Goal: Book appointment/travel/reservation

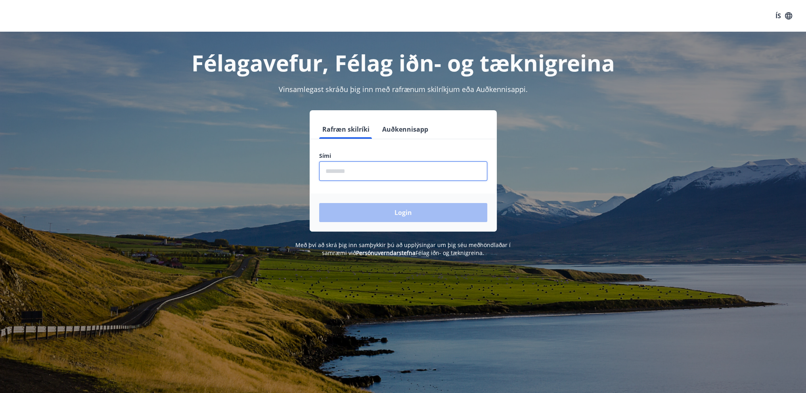
click at [353, 173] on input "phone" at bounding box center [403, 170] width 168 height 19
type input "********"
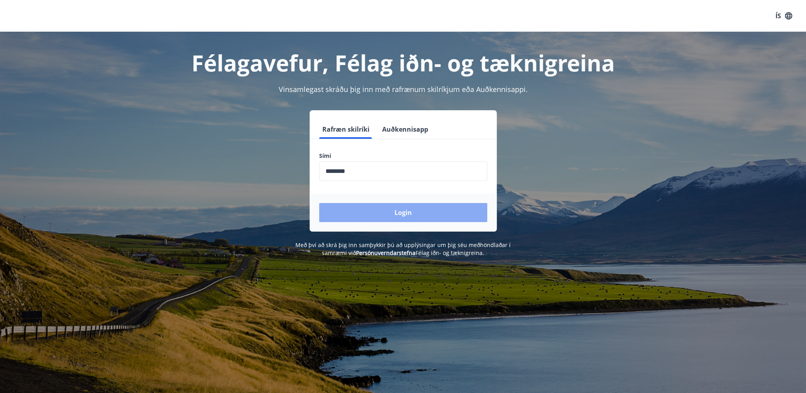
click at [391, 213] on button "Login" at bounding box center [403, 212] width 168 height 19
click at [386, 215] on button "Login" at bounding box center [403, 212] width 168 height 19
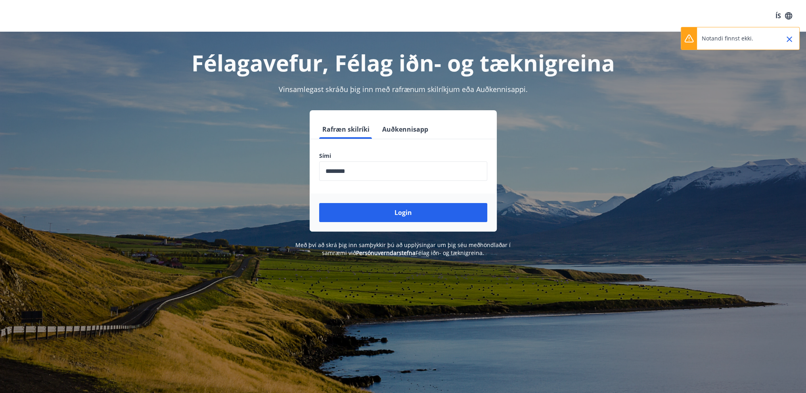
click at [415, 133] on button "Auðkennisapp" at bounding box center [405, 129] width 52 height 19
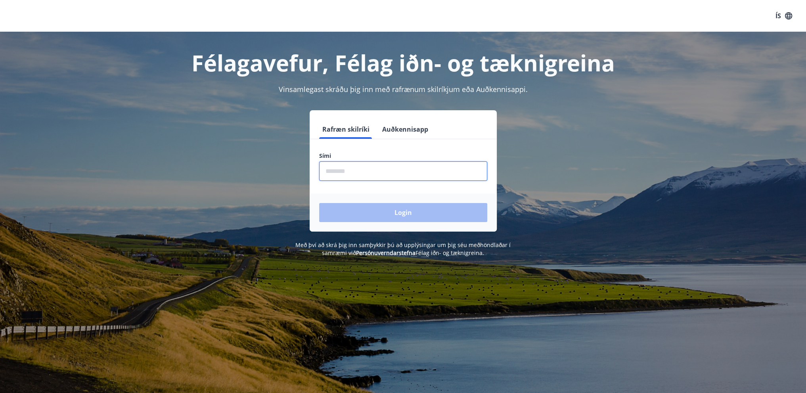
click at [363, 166] on input "phone" at bounding box center [403, 170] width 168 height 19
type input "********"
click at [401, 205] on button "Login" at bounding box center [403, 212] width 168 height 19
click at [390, 171] on input "phone" at bounding box center [403, 170] width 168 height 19
click at [601, 190] on div "Rafræn skilríki Auðkennisapp Sími ​ Login" at bounding box center [403, 170] width 552 height 121
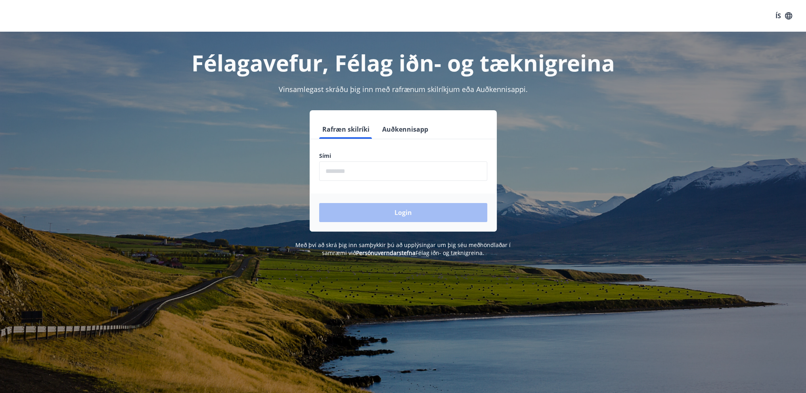
click at [387, 173] on input "phone" at bounding box center [403, 170] width 168 height 19
drag, startPoint x: 334, startPoint y: 152, endPoint x: 317, endPoint y: 156, distance: 17.5
click at [317, 156] on div "Sími ​" at bounding box center [403, 166] width 187 height 29
click at [353, 152] on label "Sími" at bounding box center [403, 156] width 168 height 8
click at [378, 169] on input "phone" at bounding box center [403, 170] width 168 height 19
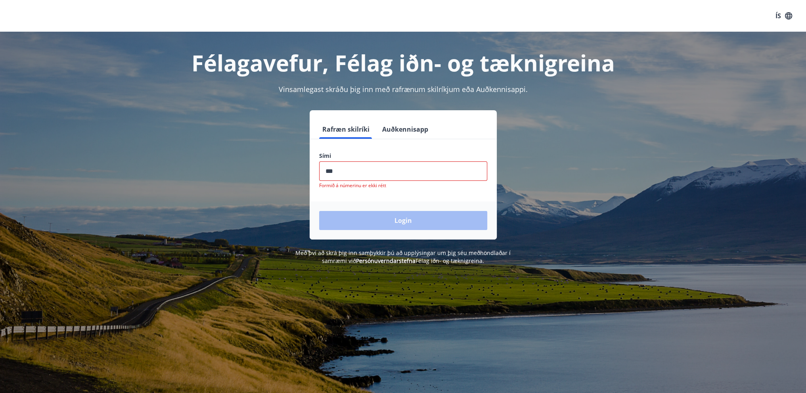
type input "********"
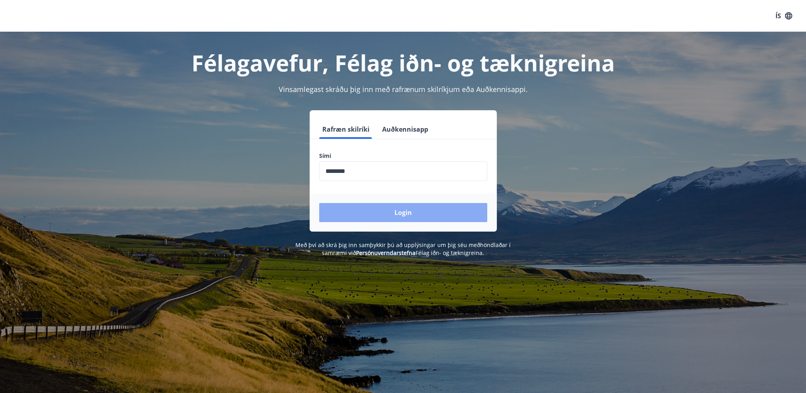
click at [429, 215] on button "Login" at bounding box center [403, 212] width 168 height 19
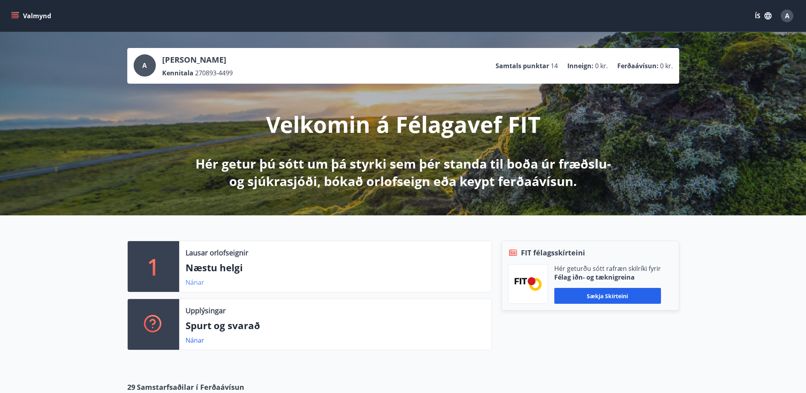
click at [190, 279] on link "Nánar" at bounding box center [195, 282] width 19 height 9
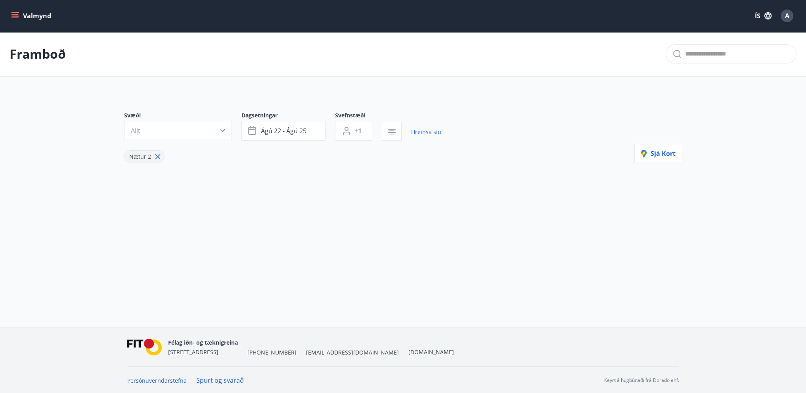
type input "*"
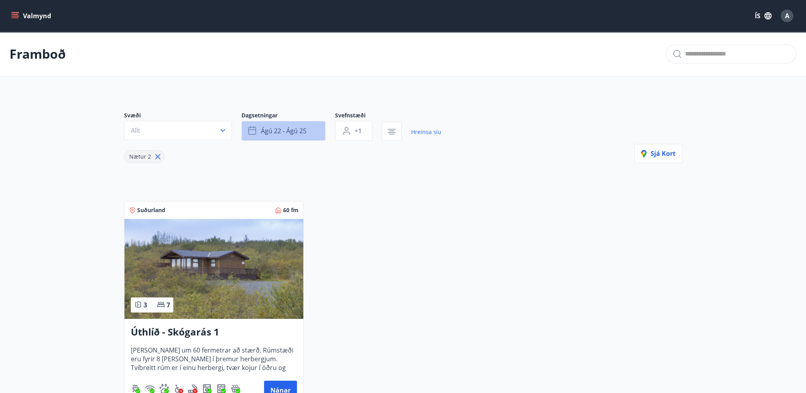
click at [272, 127] on span "ágú 22 - ágú 25" at bounding box center [284, 131] width 46 height 9
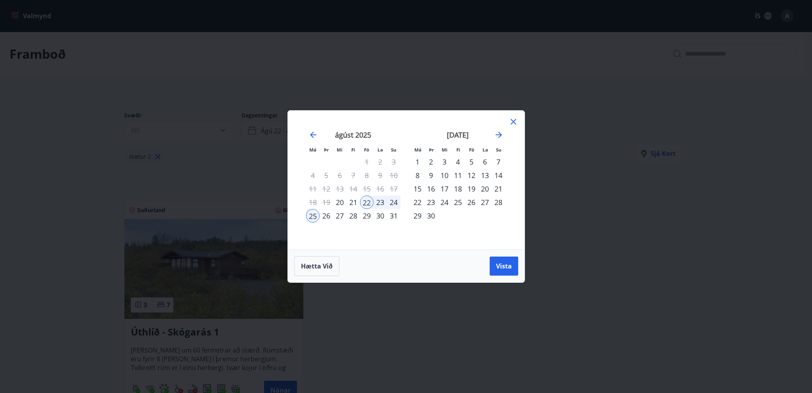
click at [311, 215] on div "25" at bounding box center [312, 215] width 13 height 13
click at [335, 216] on div "27" at bounding box center [339, 215] width 13 height 13
click at [513, 265] on button "Vista" at bounding box center [504, 266] width 29 height 19
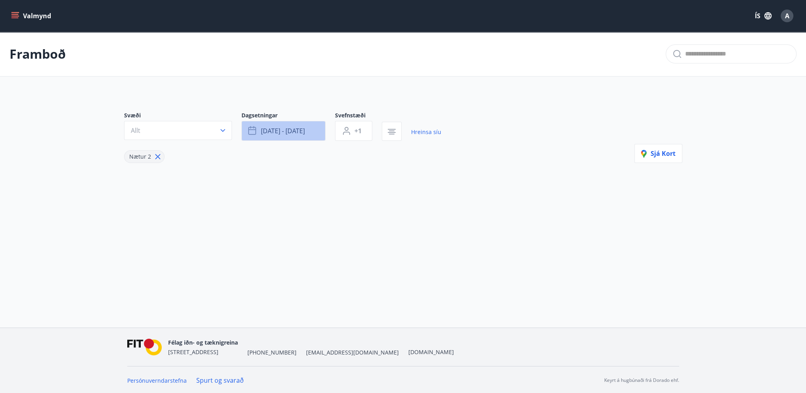
click at [299, 131] on span "[DATE] - [DATE]" at bounding box center [283, 131] width 44 height 9
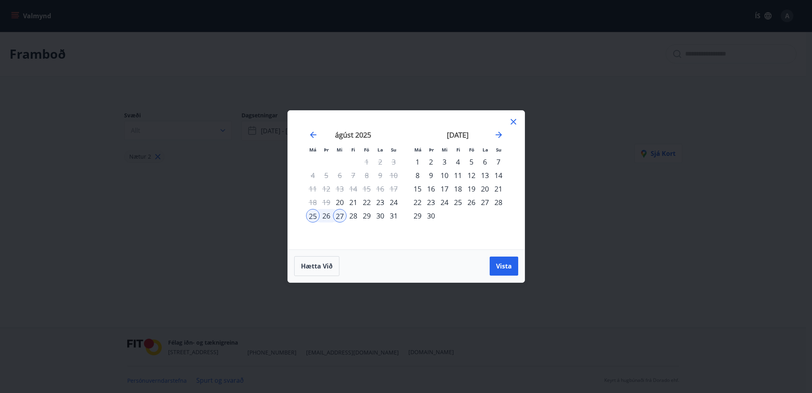
click at [311, 215] on div "25" at bounding box center [312, 215] width 13 height 13
click at [314, 213] on div "25" at bounding box center [312, 215] width 13 height 13
click at [397, 199] on div "24" at bounding box center [393, 202] width 13 height 13
click at [357, 218] on div "28" at bounding box center [353, 215] width 13 height 13
click at [492, 263] on button "Vista" at bounding box center [504, 266] width 29 height 19
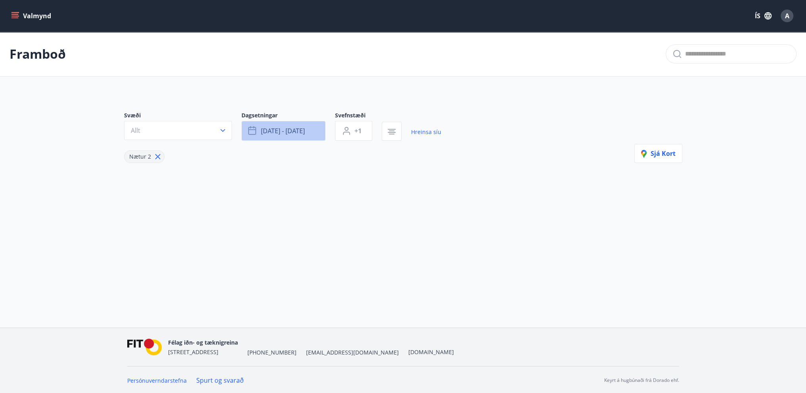
click at [266, 131] on span "[DATE] - [DATE]" at bounding box center [283, 131] width 44 height 9
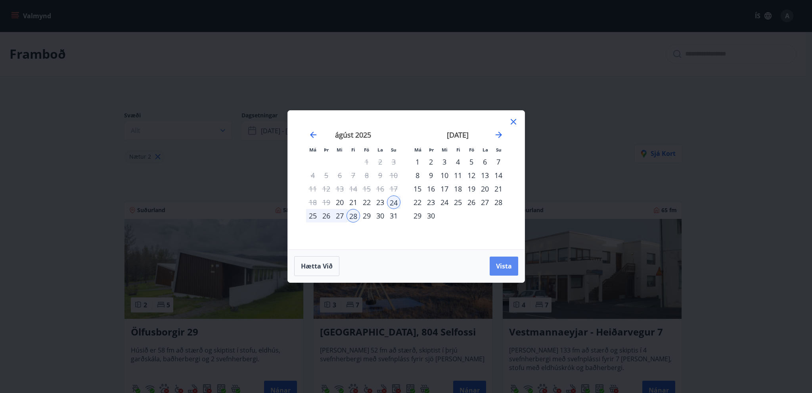
click at [510, 261] on button "Vista" at bounding box center [504, 266] width 29 height 19
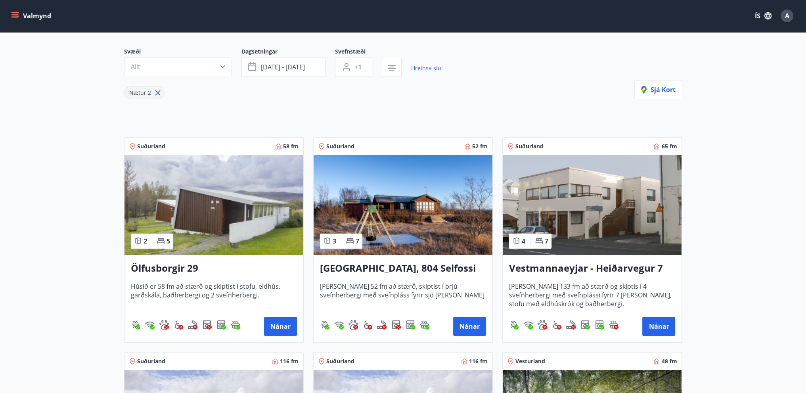
scroll to position [40, 0]
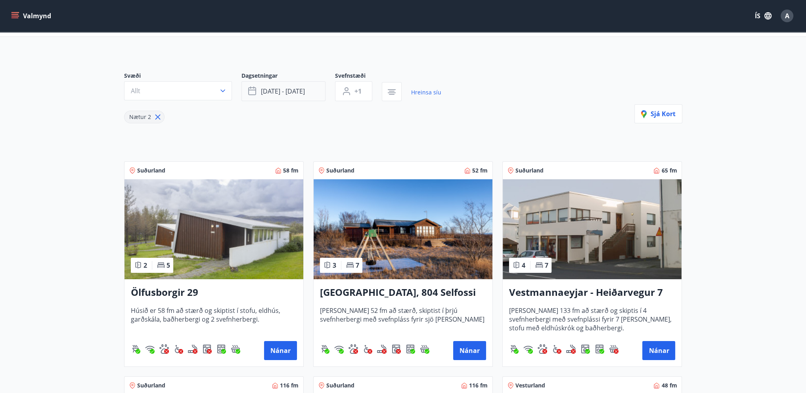
click at [287, 89] on span "[DATE] - [DATE]" at bounding box center [283, 91] width 44 height 9
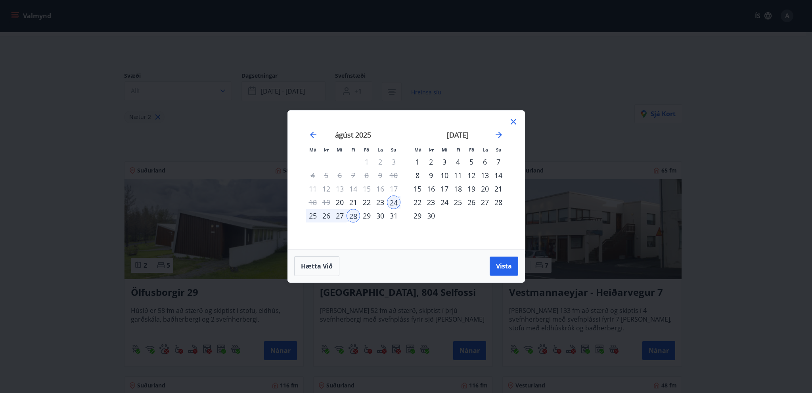
click at [313, 218] on div "25" at bounding box center [312, 215] width 13 height 13
click at [502, 265] on span "Vista" at bounding box center [504, 266] width 16 height 9
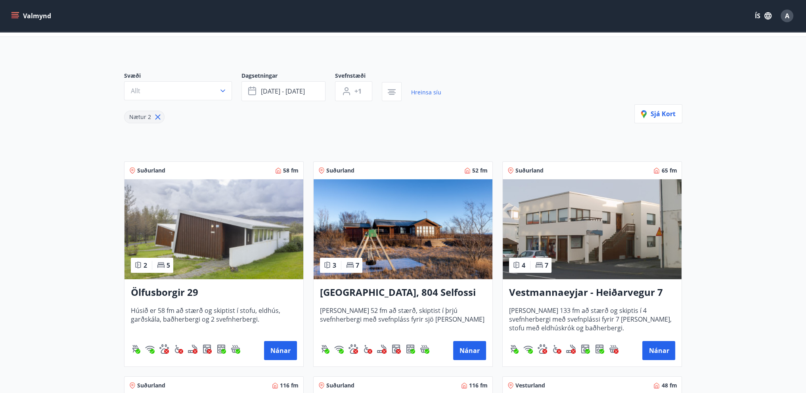
click at [323, 114] on div "Nætur 2" at bounding box center [282, 112] width 317 height 22
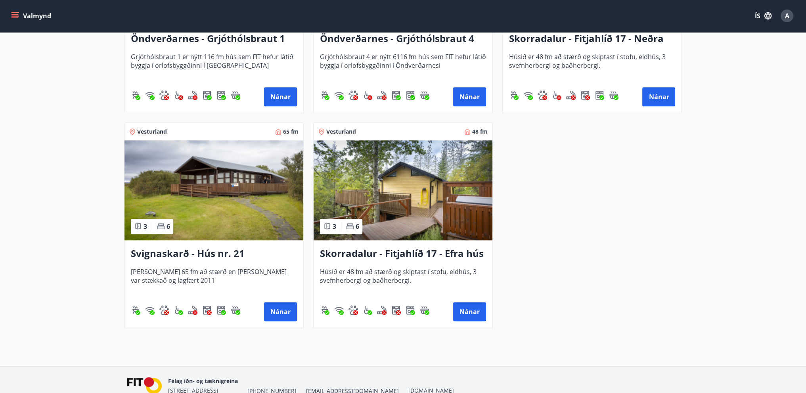
scroll to position [516, 0]
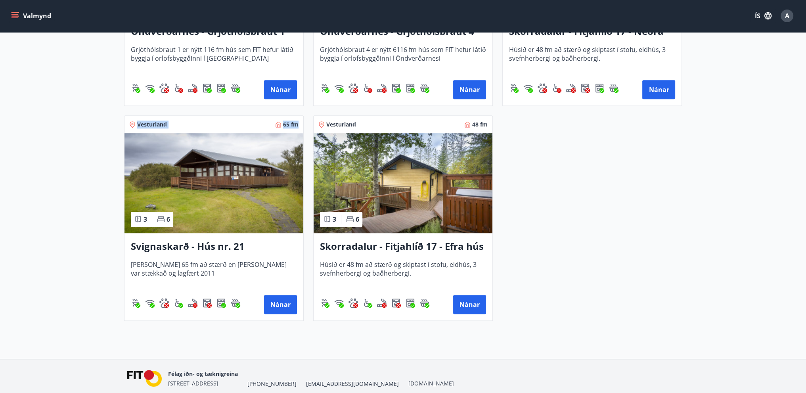
drag, startPoint x: 303, startPoint y: 117, endPoint x: 94, endPoint y: 125, distance: 208.8
click at [207, 165] on img at bounding box center [214, 183] width 179 height 100
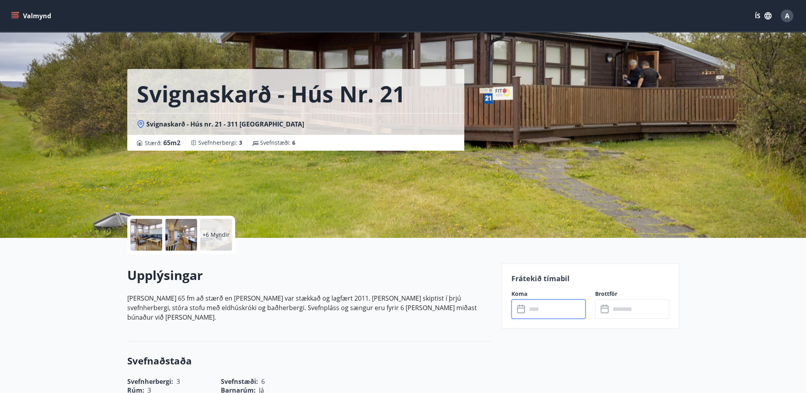
click at [549, 302] on input "text" at bounding box center [556, 308] width 59 height 19
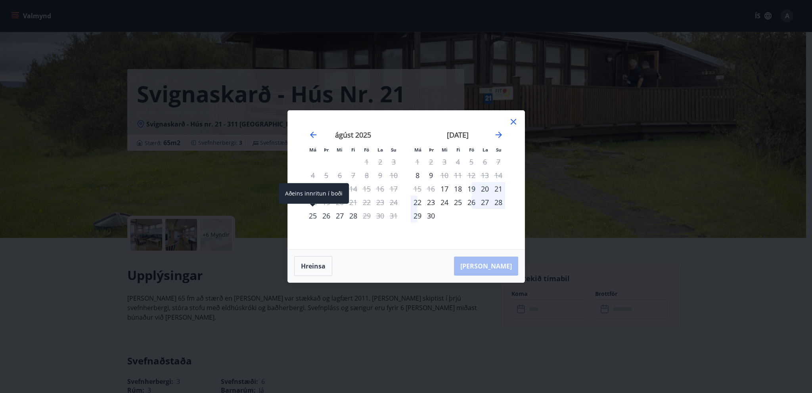
click at [312, 211] on div "25" at bounding box center [312, 215] width 13 height 13
click at [338, 214] on div "27" at bounding box center [339, 215] width 13 height 13
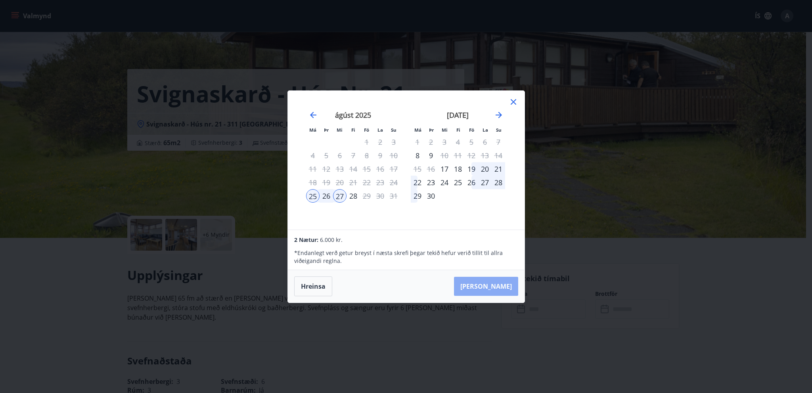
click at [511, 288] on button "[PERSON_NAME]" at bounding box center [486, 286] width 64 height 19
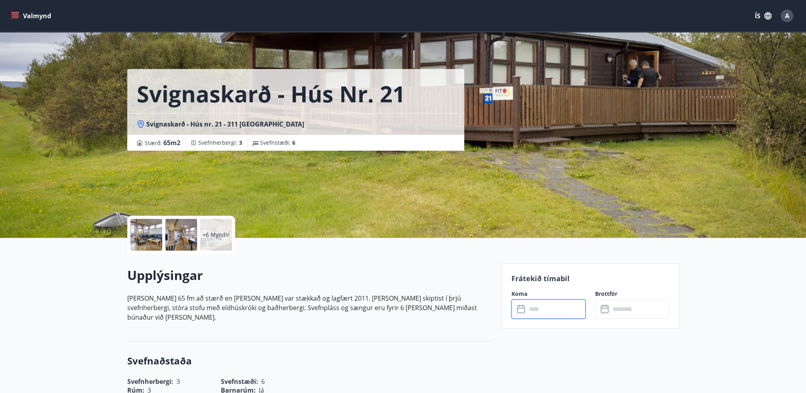
type input "******"
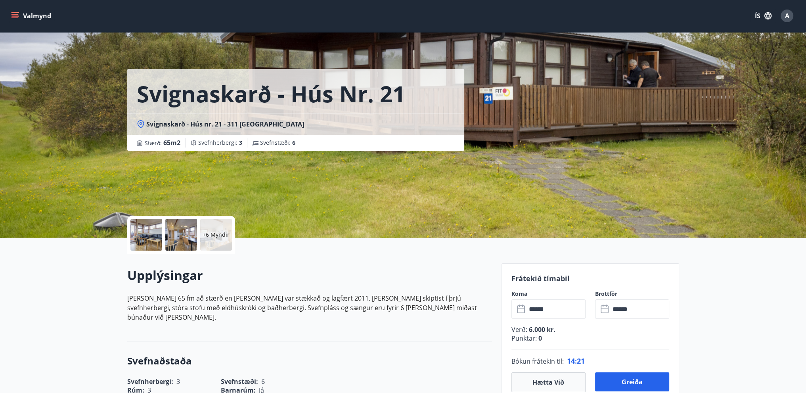
click at [142, 235] on div at bounding box center [147, 235] width 32 height 32
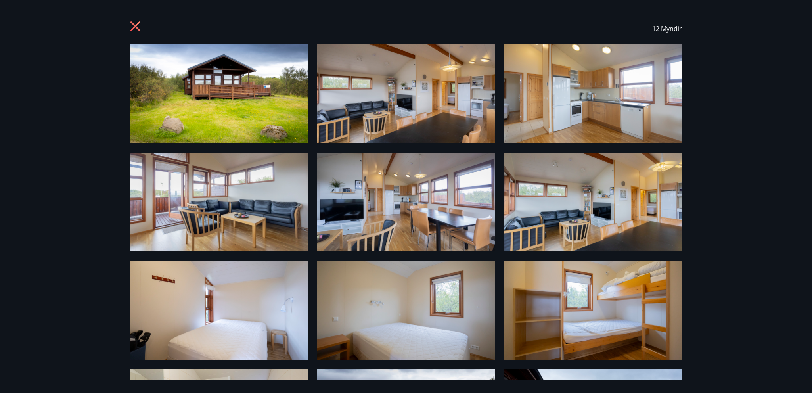
click at [139, 23] on icon at bounding box center [136, 26] width 10 height 10
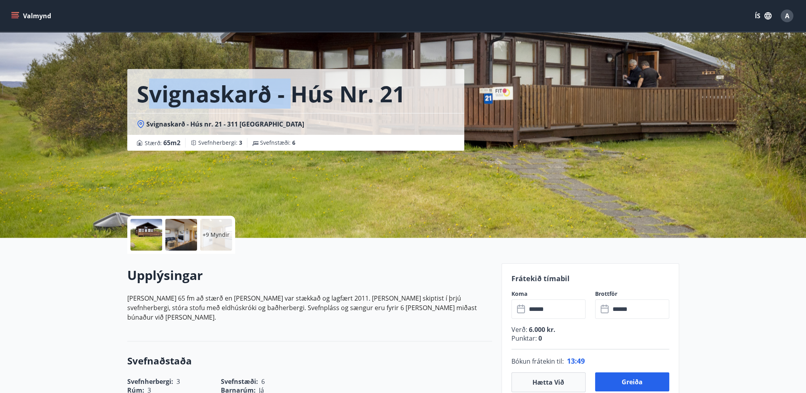
drag, startPoint x: 149, startPoint y: 95, endPoint x: 291, endPoint y: 86, distance: 142.3
click at [291, 86] on h1 "Svignaskarð - Hús nr. 21" at bounding box center [271, 94] width 269 height 30
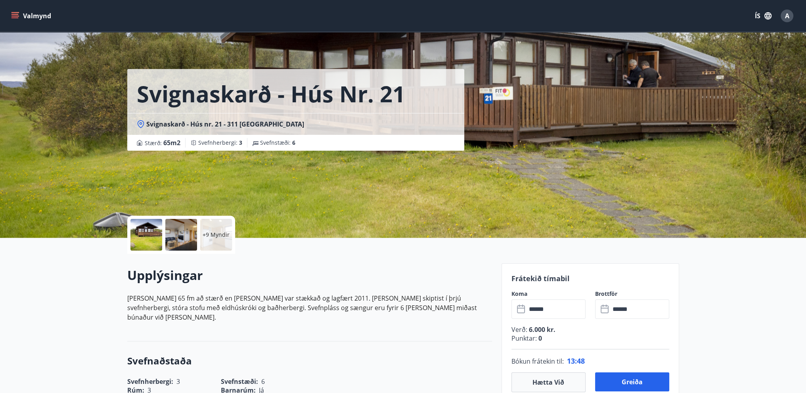
drag, startPoint x: 339, startPoint y: 141, endPoint x: 327, endPoint y: 117, distance: 27.0
click at [338, 141] on div "Stærð : 65 m2 Svefnherbergi : 3 Svefnstæði : 6" at bounding box center [296, 143] width 318 height 10
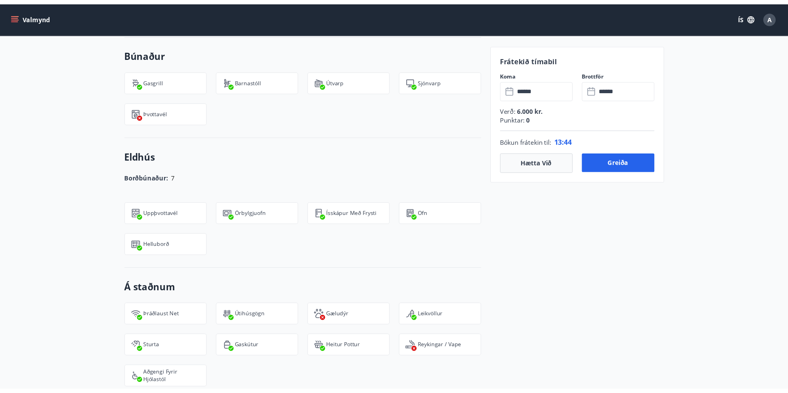
scroll to position [555, 0]
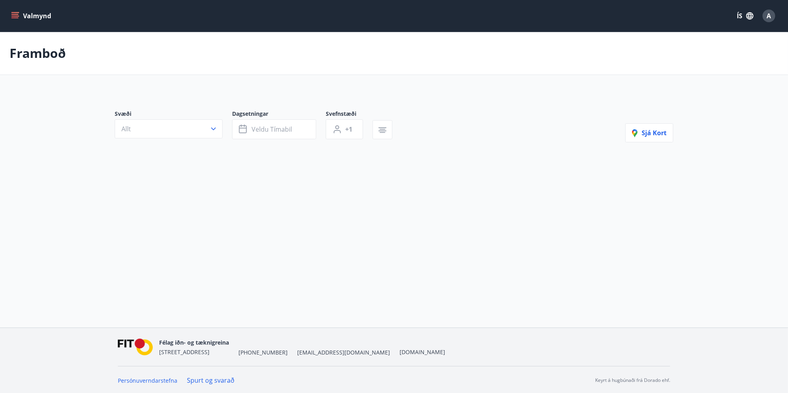
type input "*"
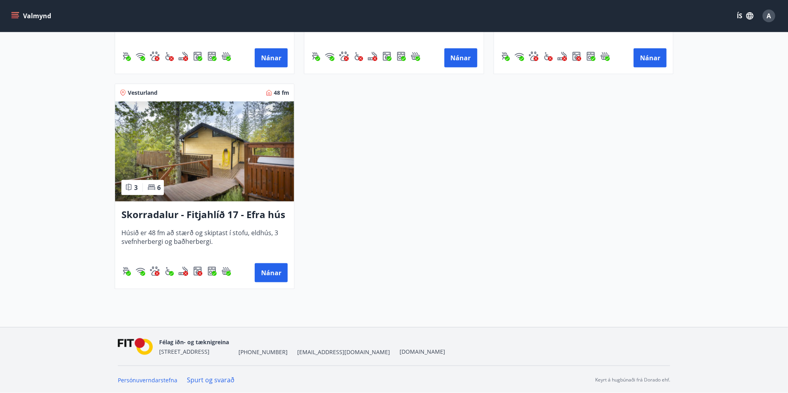
scroll to position [547, 0]
click at [214, 157] on img at bounding box center [204, 152] width 179 height 100
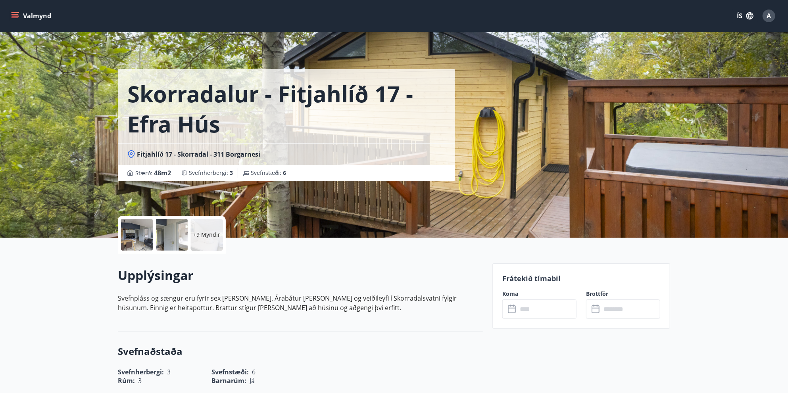
click at [133, 228] on div at bounding box center [137, 235] width 32 height 32
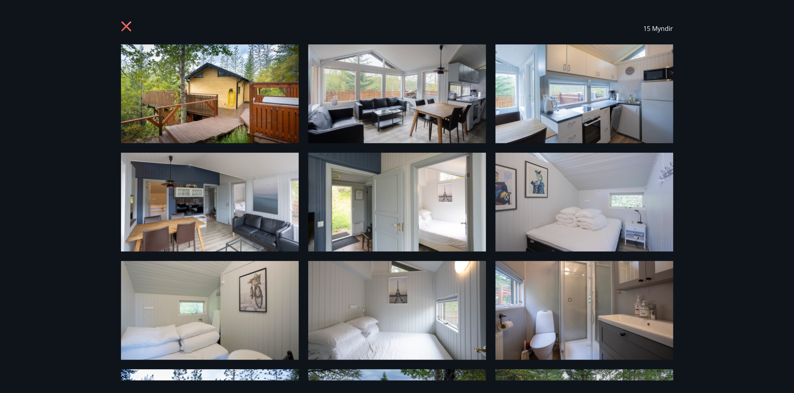
click at [38, 140] on div "15 Myndir" at bounding box center [397, 196] width 794 height 393
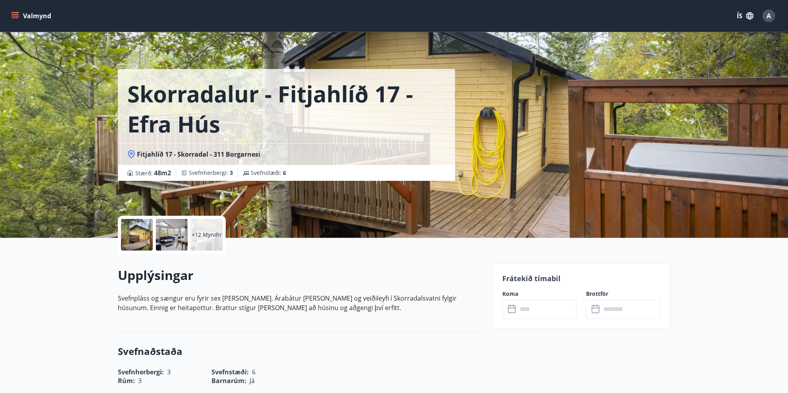
click at [132, 237] on div at bounding box center [137, 235] width 32 height 32
